Goal: Register for event/course

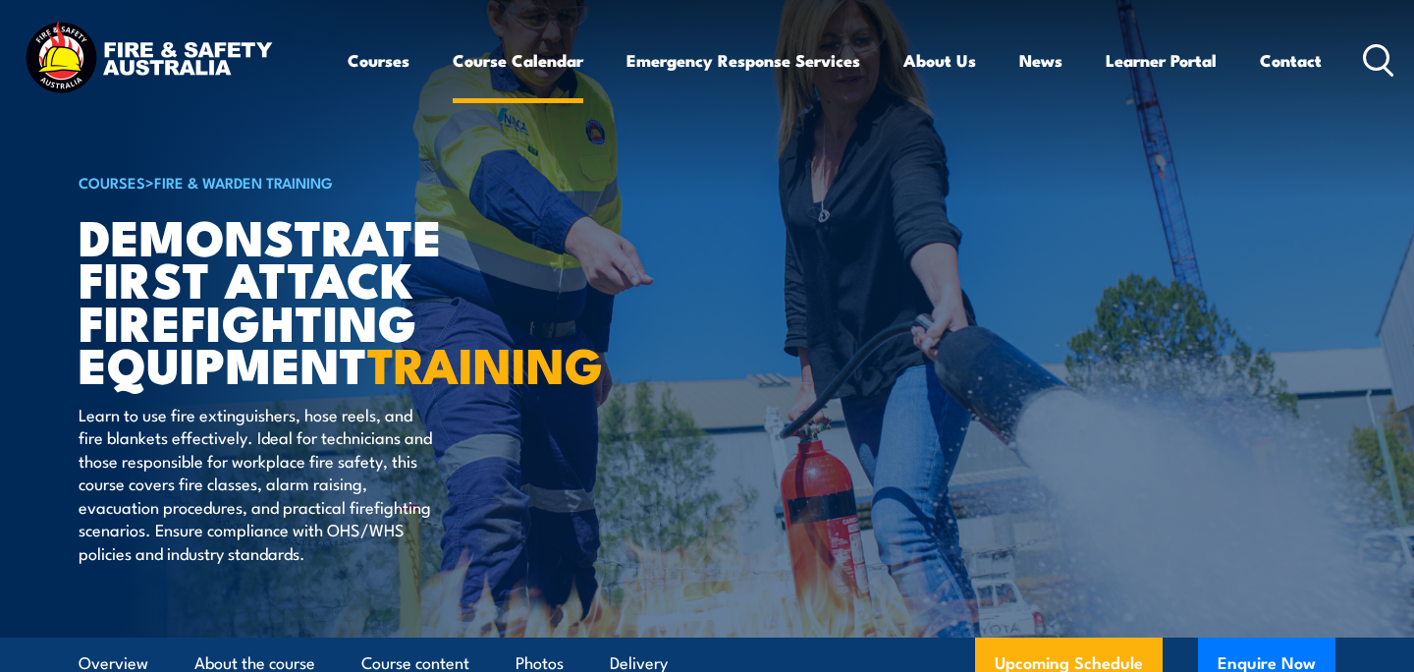
click at [506, 65] on link "Course Calendar" at bounding box center [518, 60] width 131 height 52
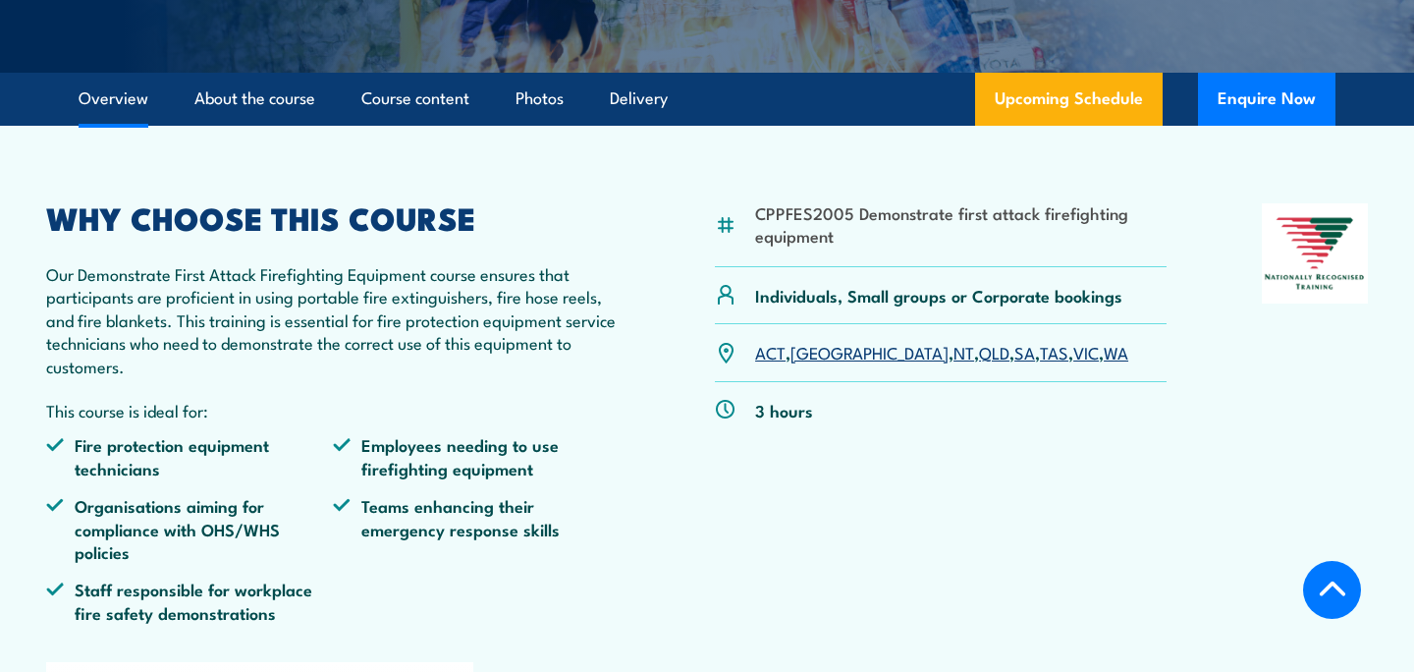
scroll to position [585, 0]
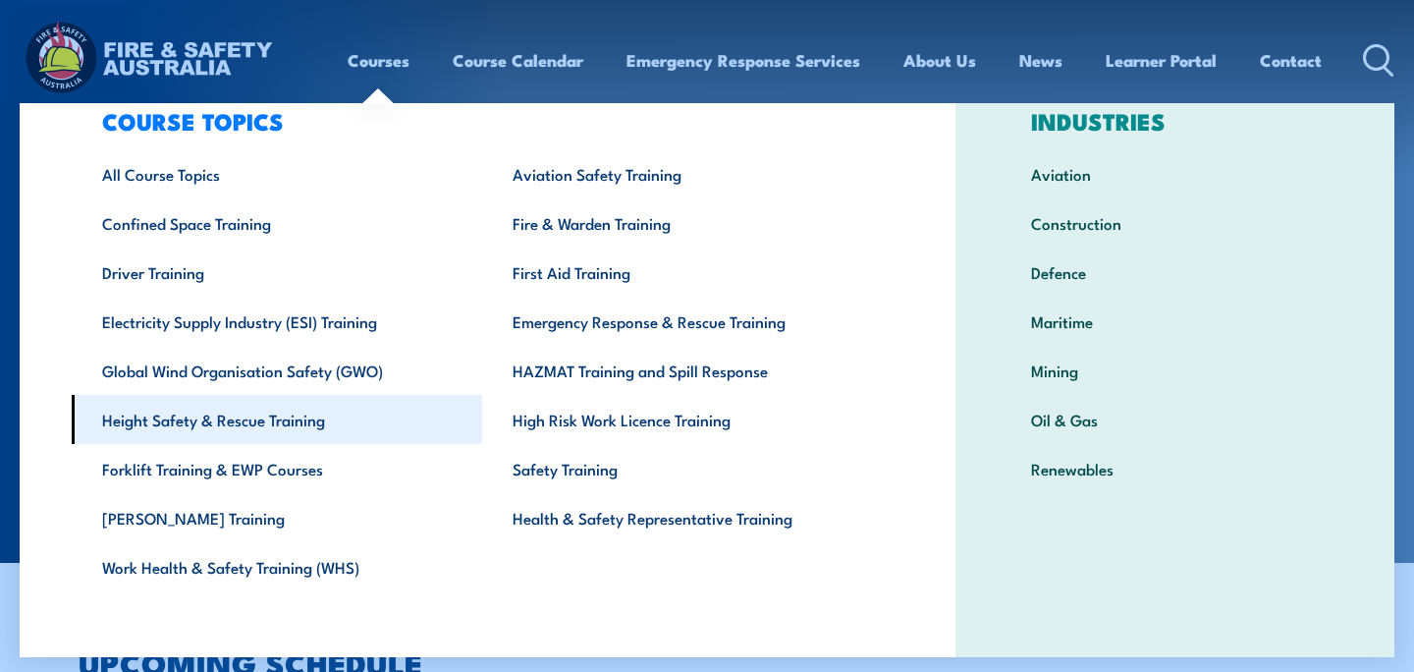
scroll to position [67, 0]
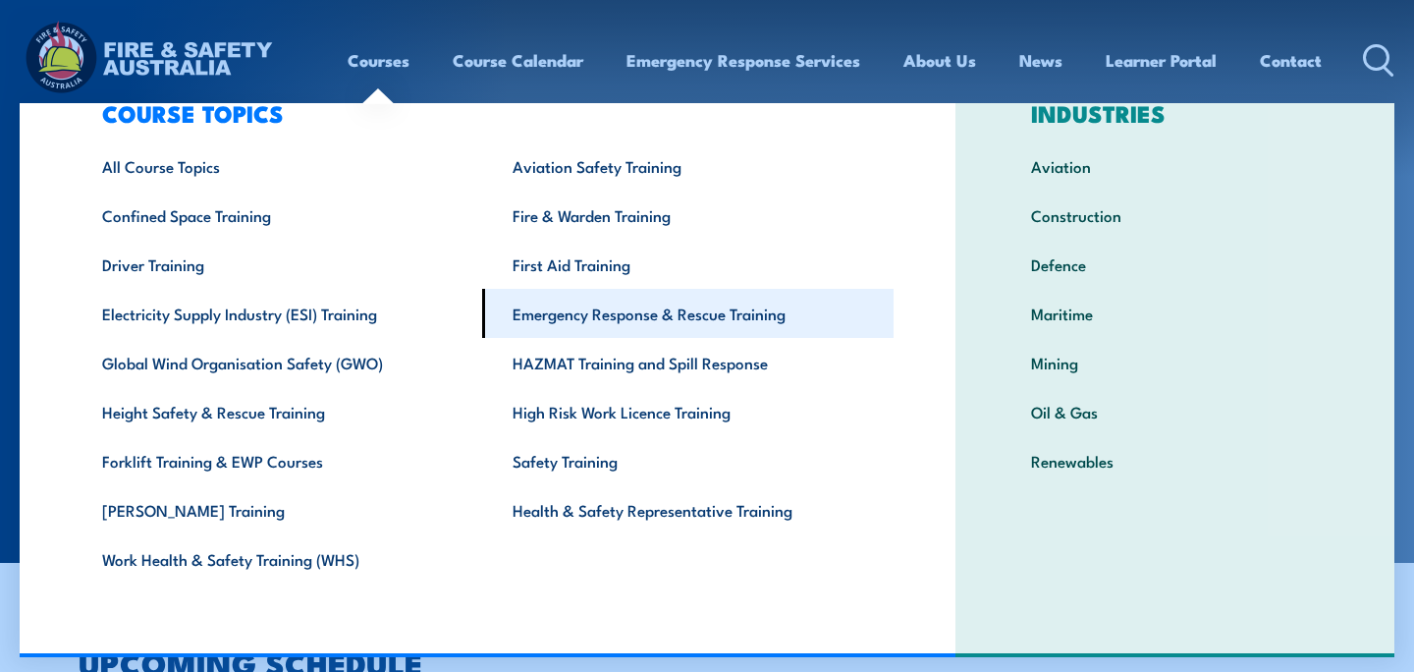
click at [603, 314] on link "Emergency Response & Rescue Training" at bounding box center [687, 313] width 411 height 49
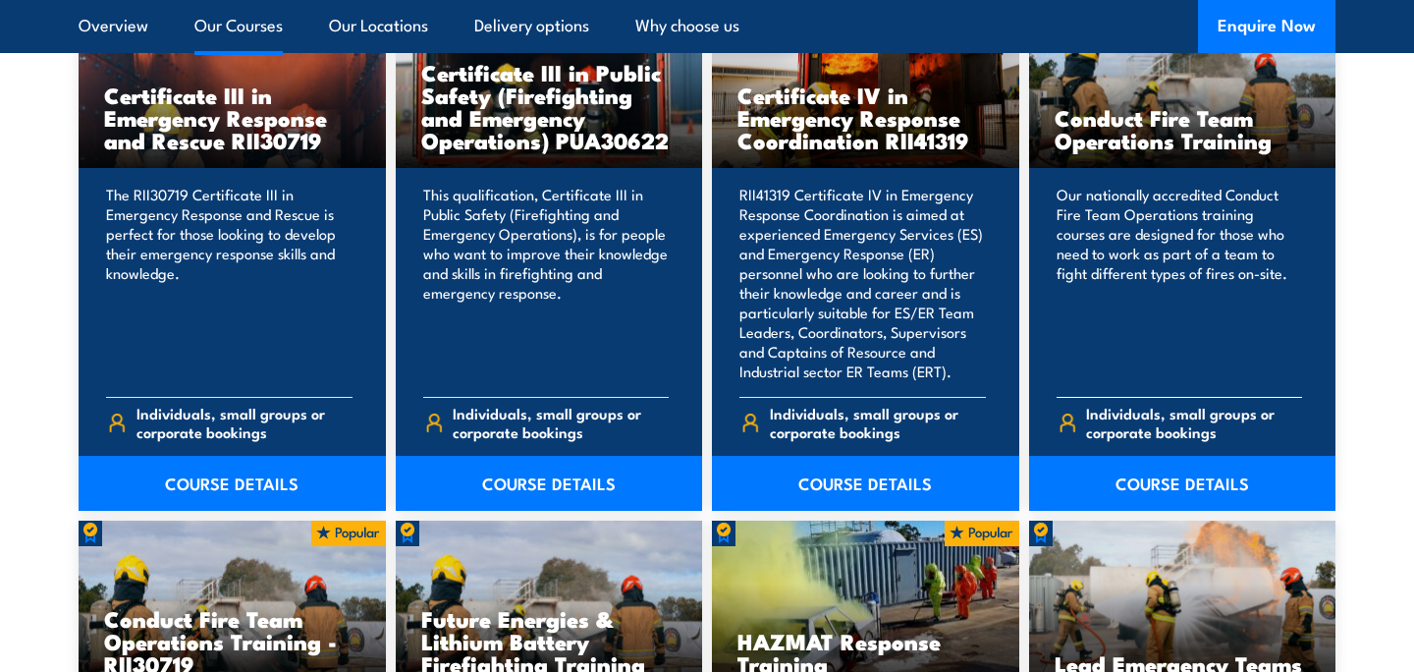
scroll to position [1675, 0]
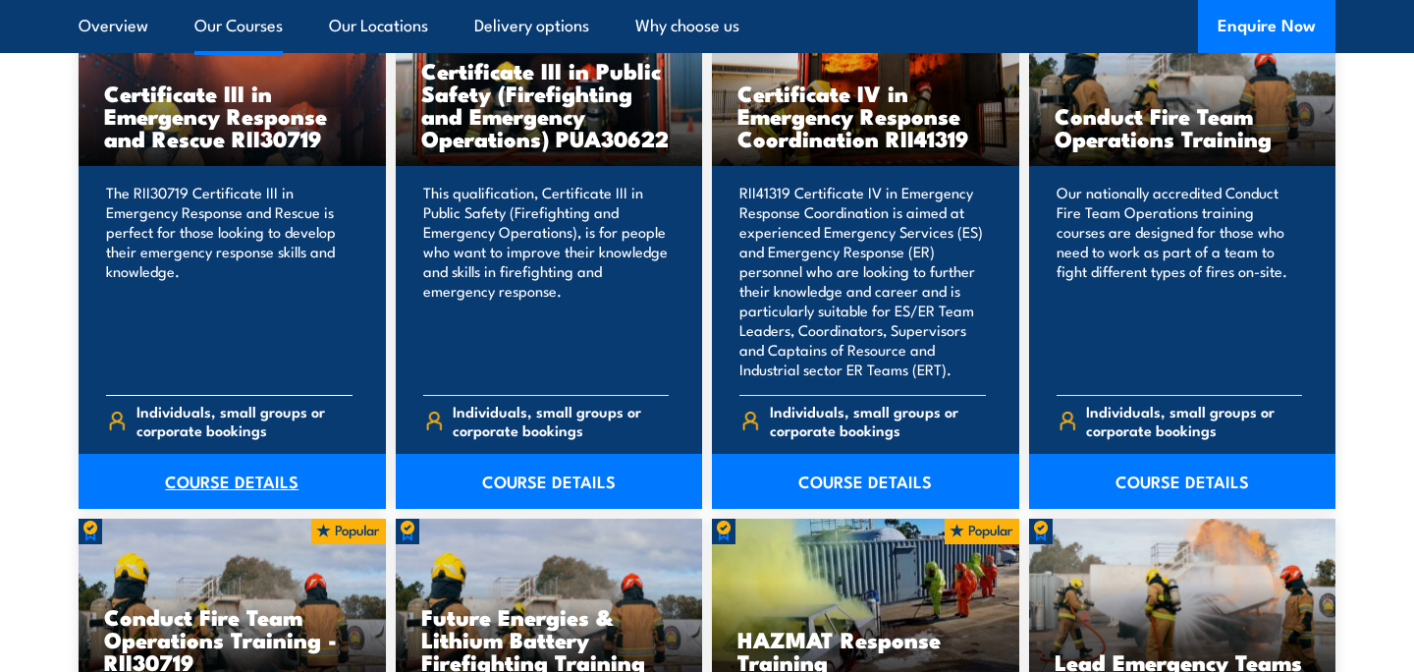
click at [266, 480] on link "COURSE DETAILS" at bounding box center [232, 481] width 307 height 55
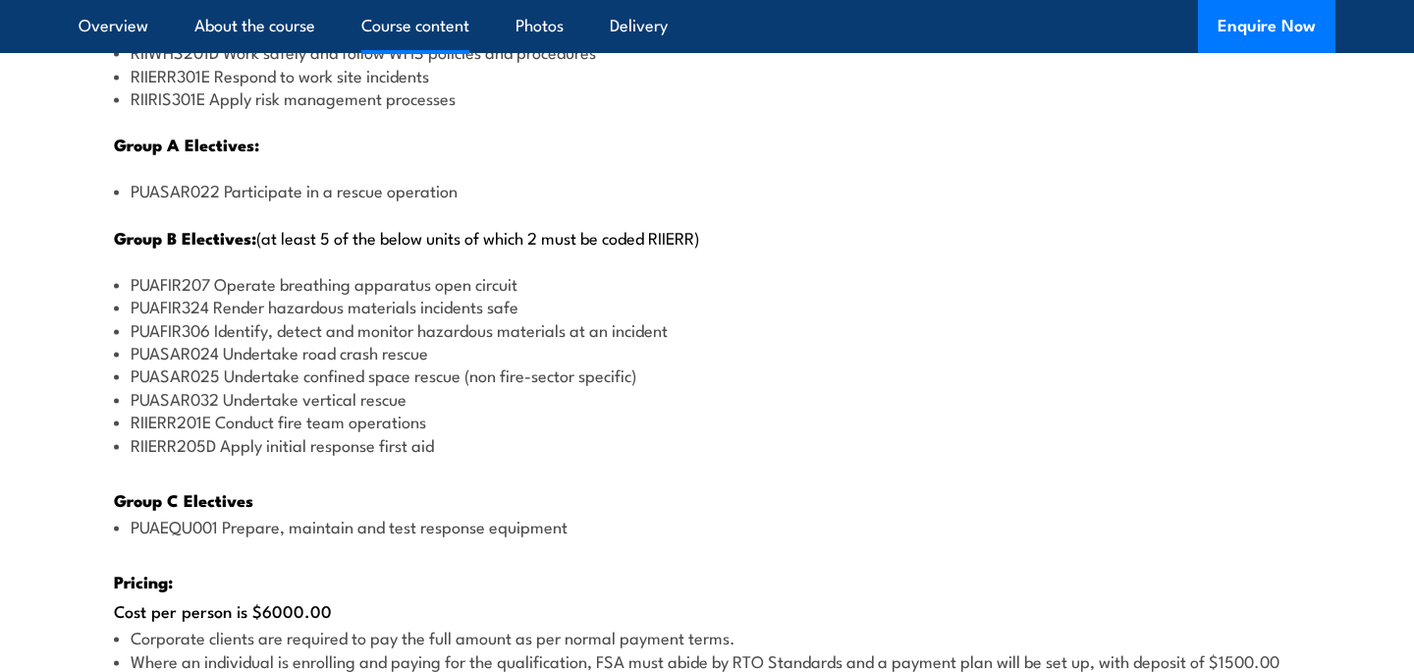
scroll to position [2548, 0]
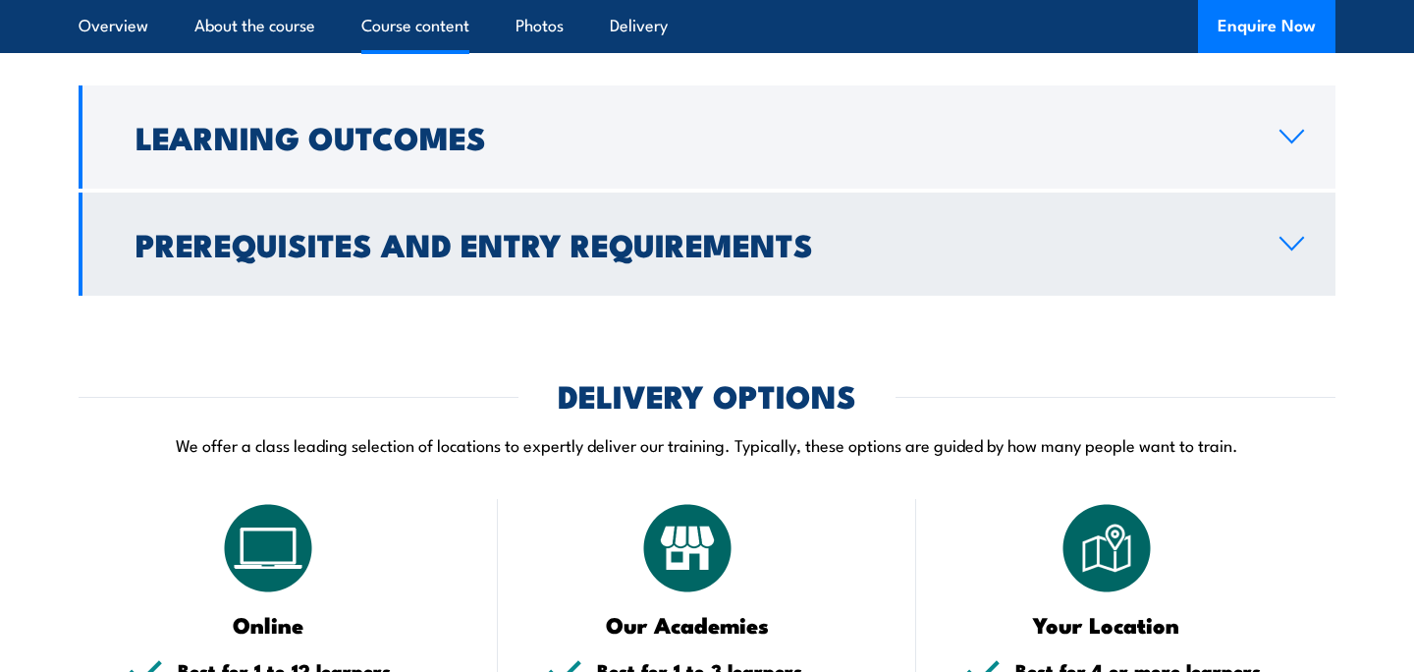
click at [538, 273] on link "Prerequisites and Entry Requirements" at bounding box center [707, 243] width 1257 height 103
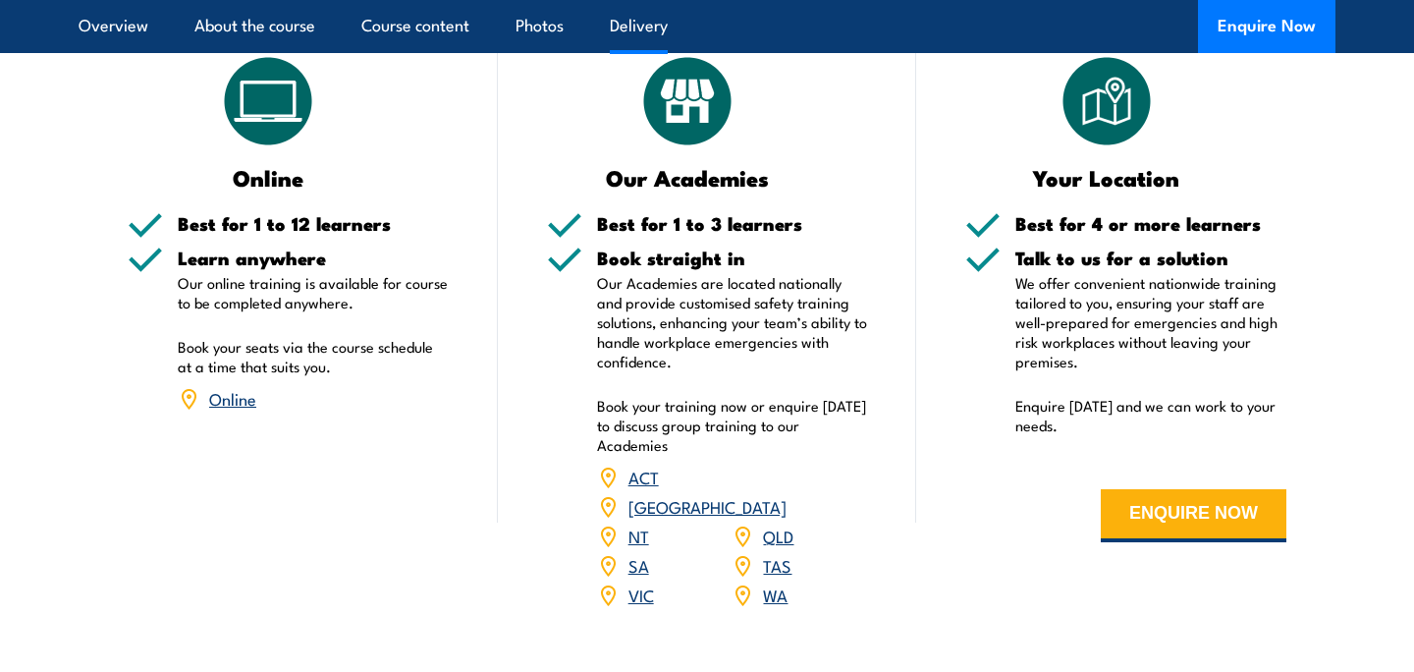
scroll to position [3121, 0]
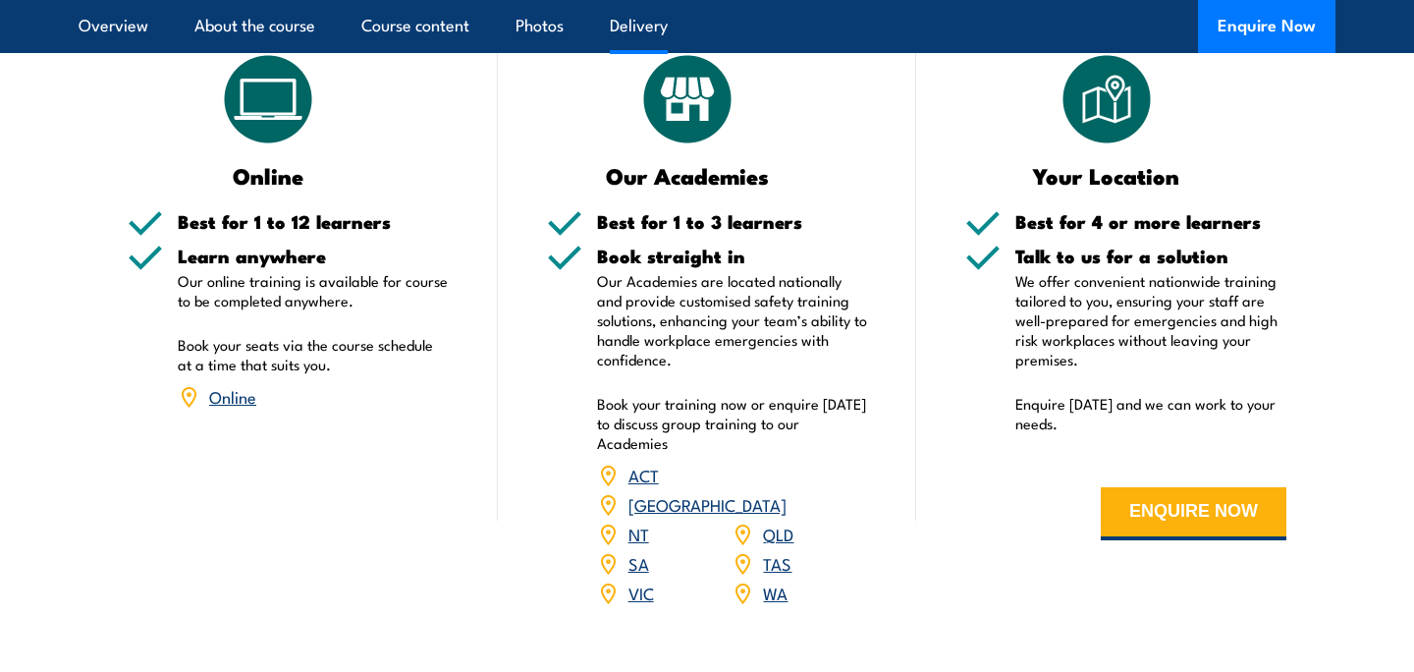
click at [779, 580] on link "WA" at bounding box center [775, 592] width 25 height 24
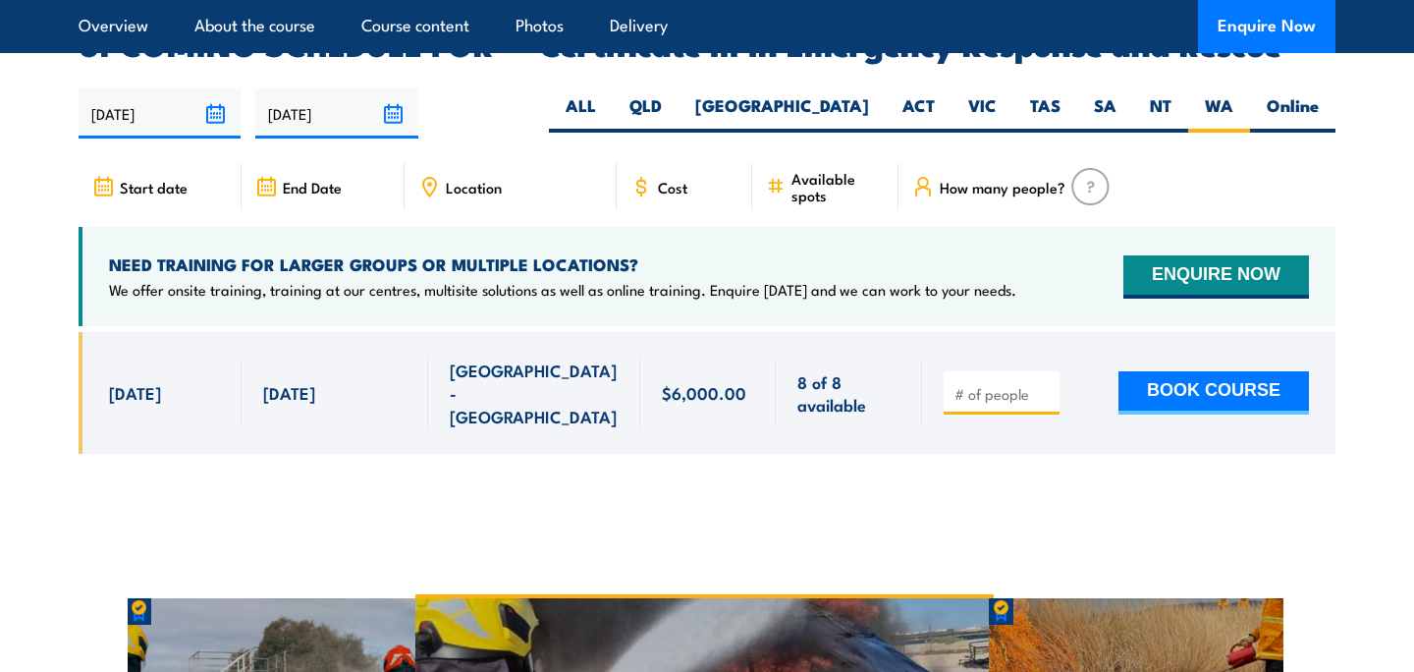
click at [974, 384] on input "number" at bounding box center [1004, 394] width 98 height 20
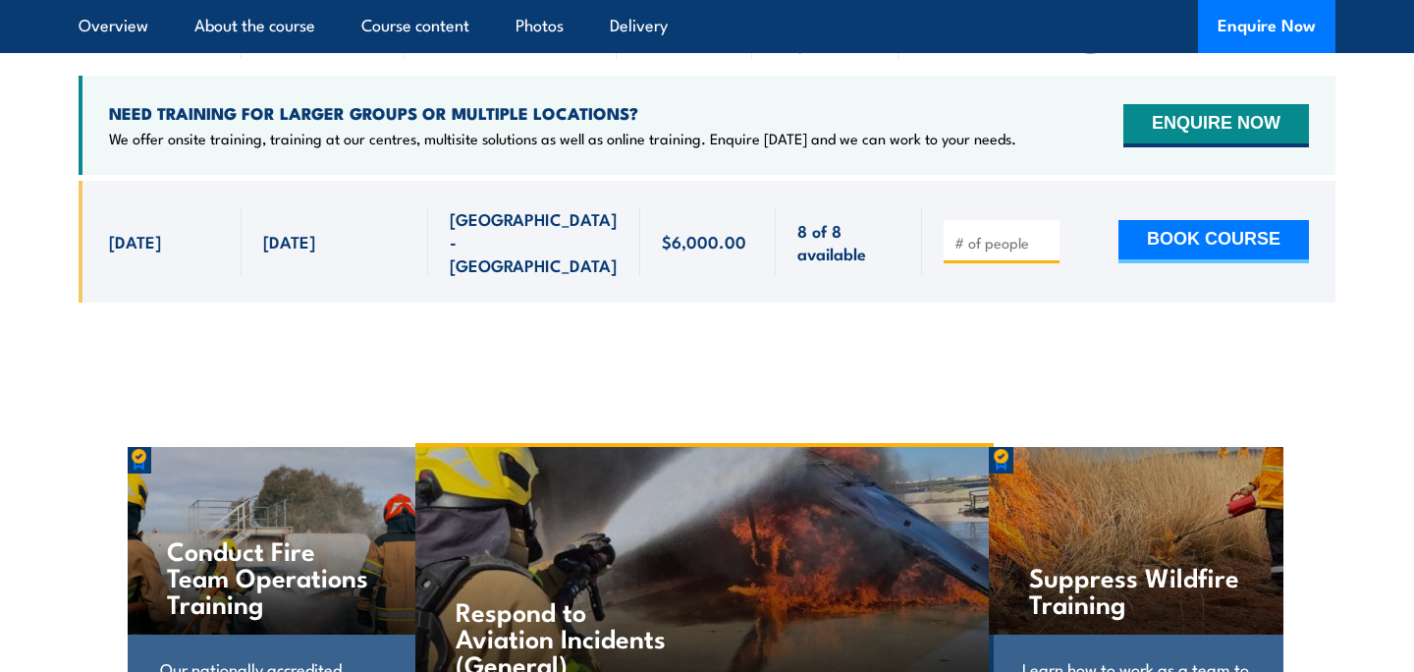
scroll to position [4750, 0]
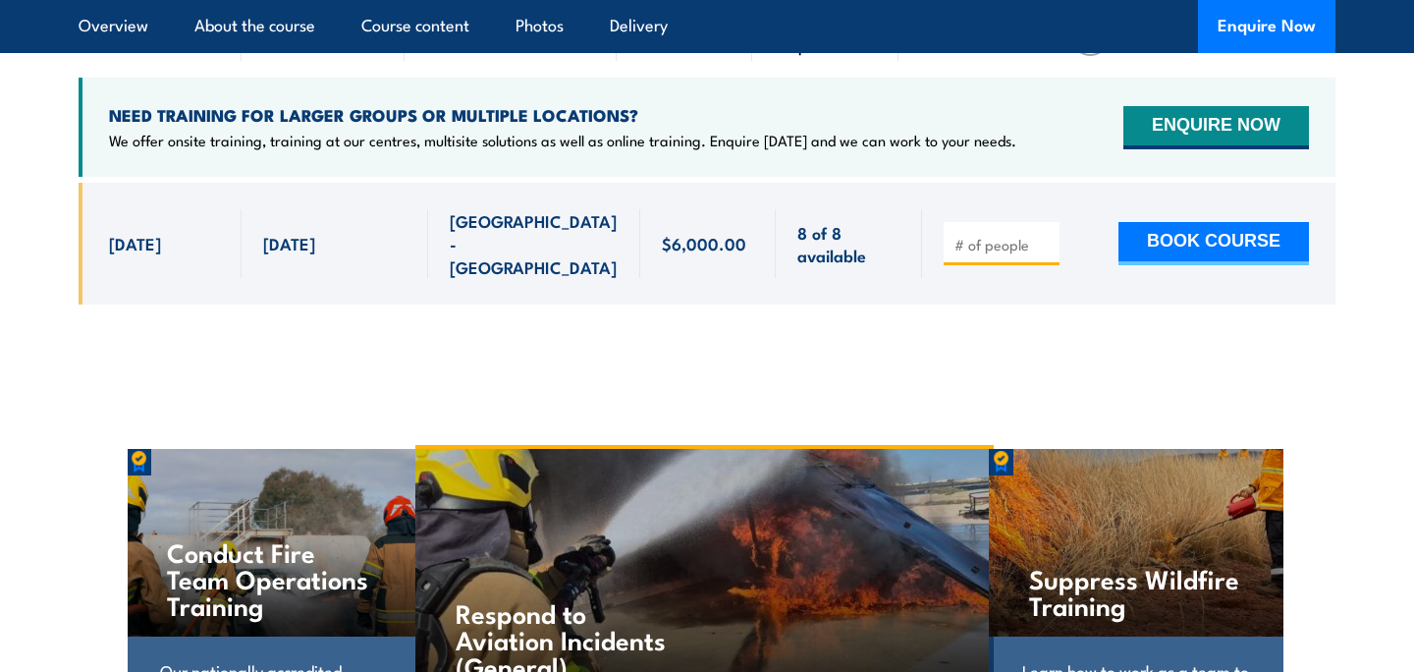
click at [292, 232] on span "[DATE]" at bounding box center [289, 243] width 52 height 23
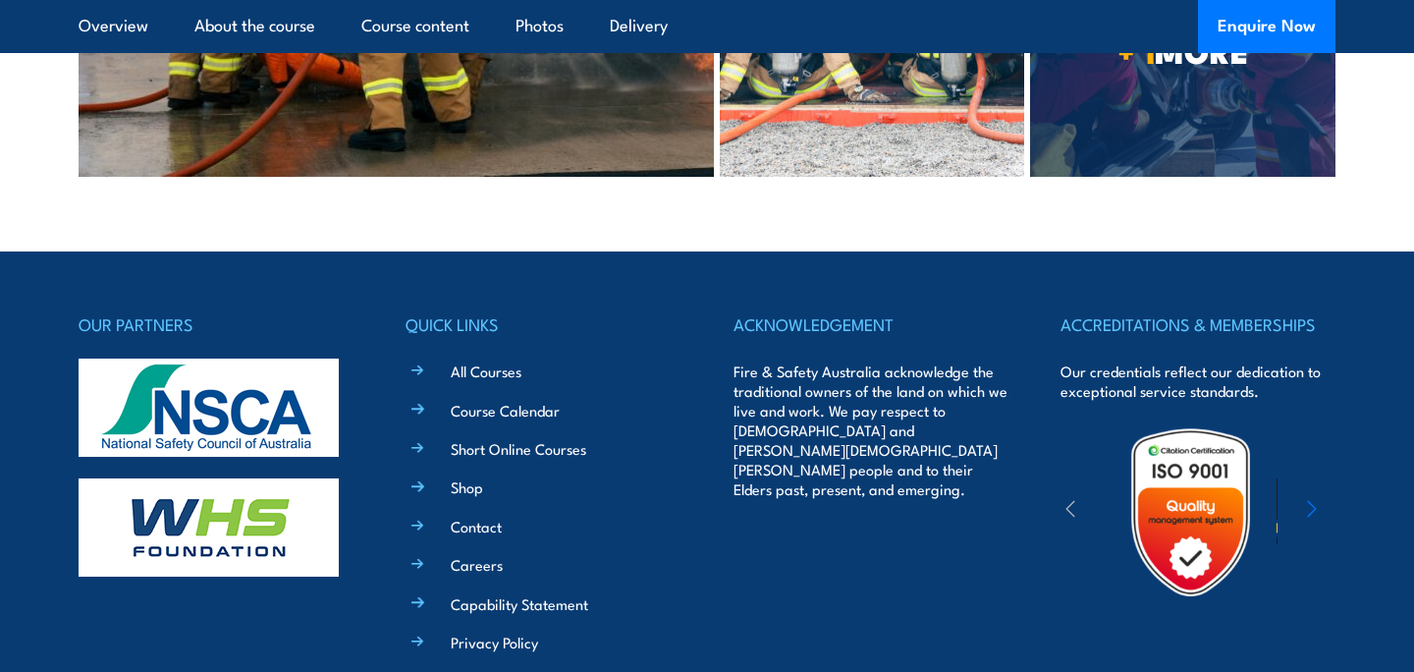
scroll to position [6317, 0]
